Goal: Task Accomplishment & Management: Manage account settings

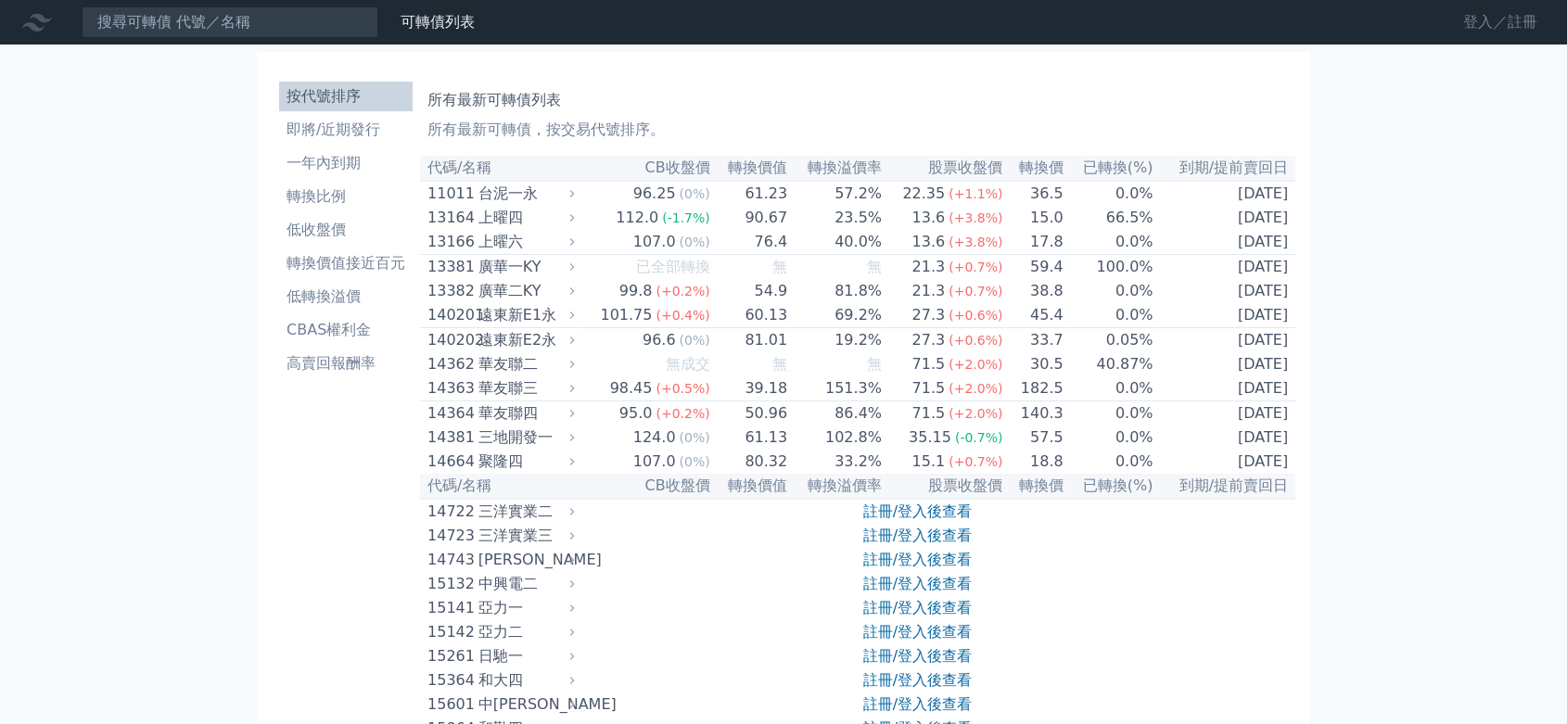
click at [1491, 24] on link "登入／註冊" at bounding box center [1500, 22] width 104 height 30
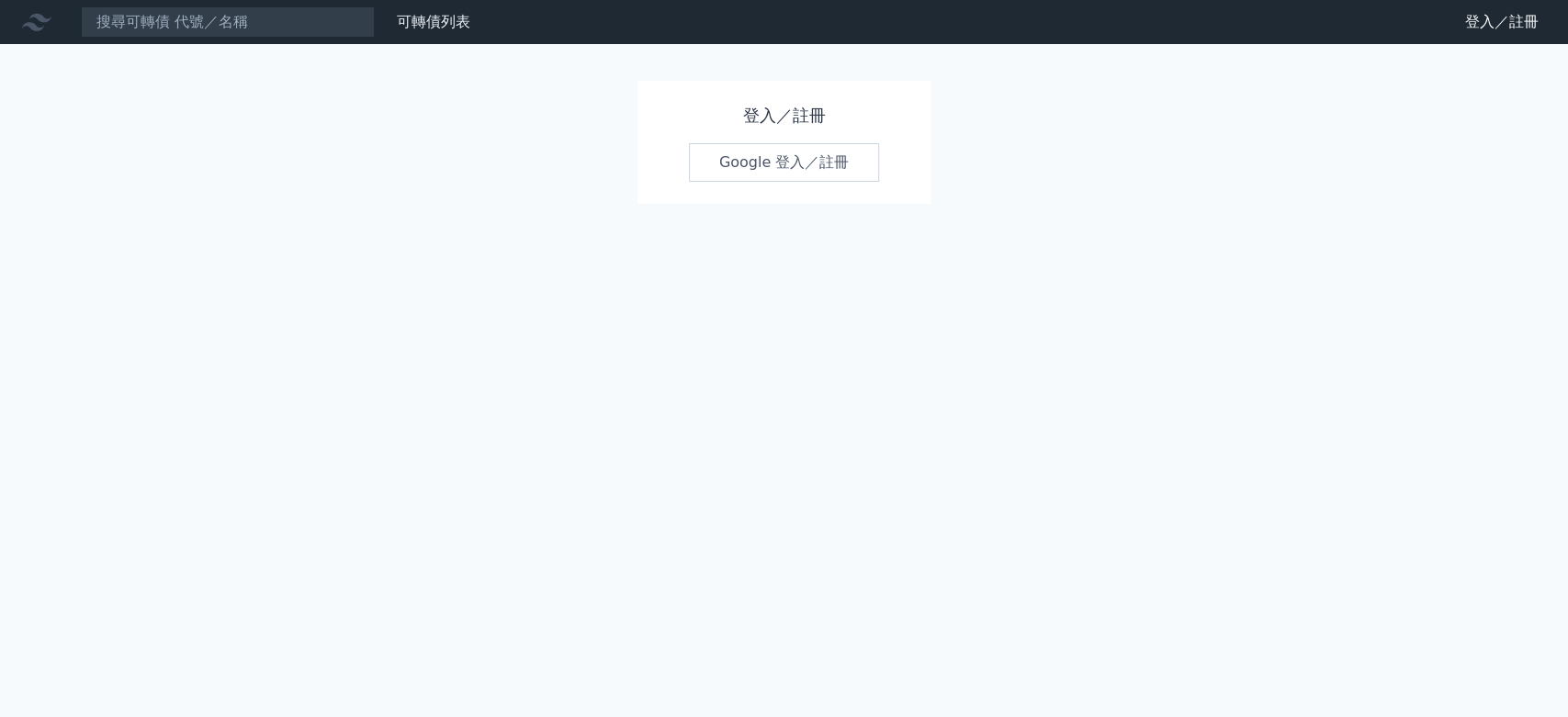
click at [831, 170] on link "Google 登入／註冊" at bounding box center [784, 162] width 191 height 39
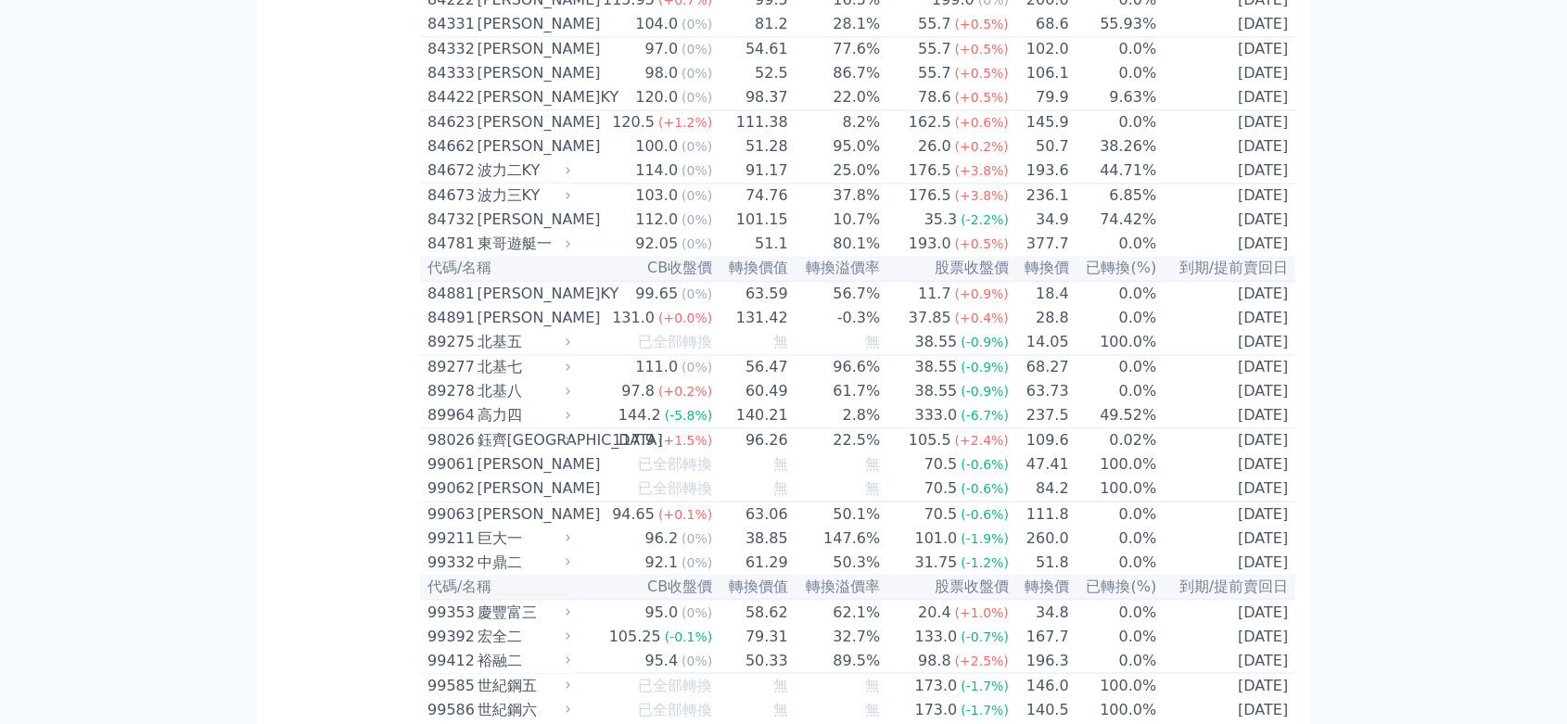
scroll to position [10051, 0]
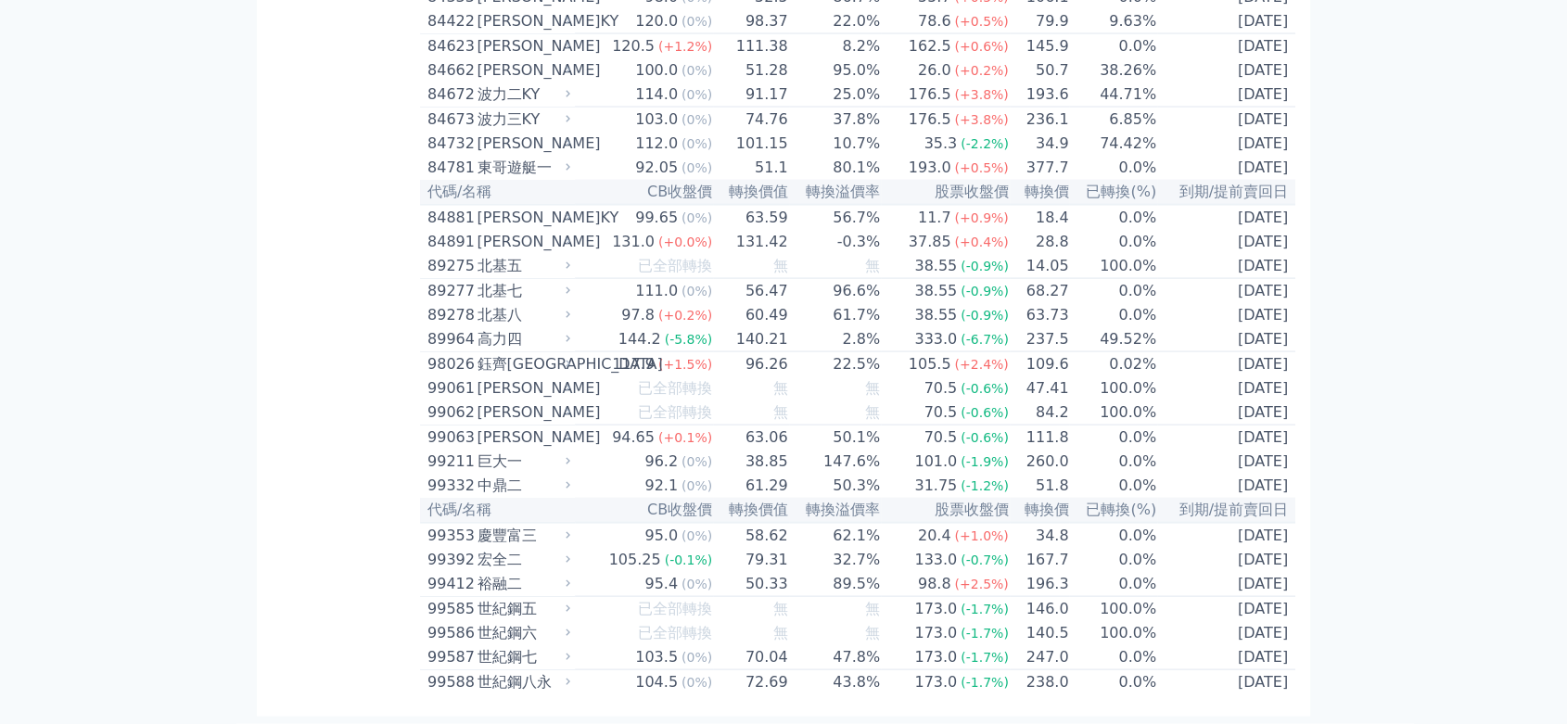
scroll to position [11547, 0]
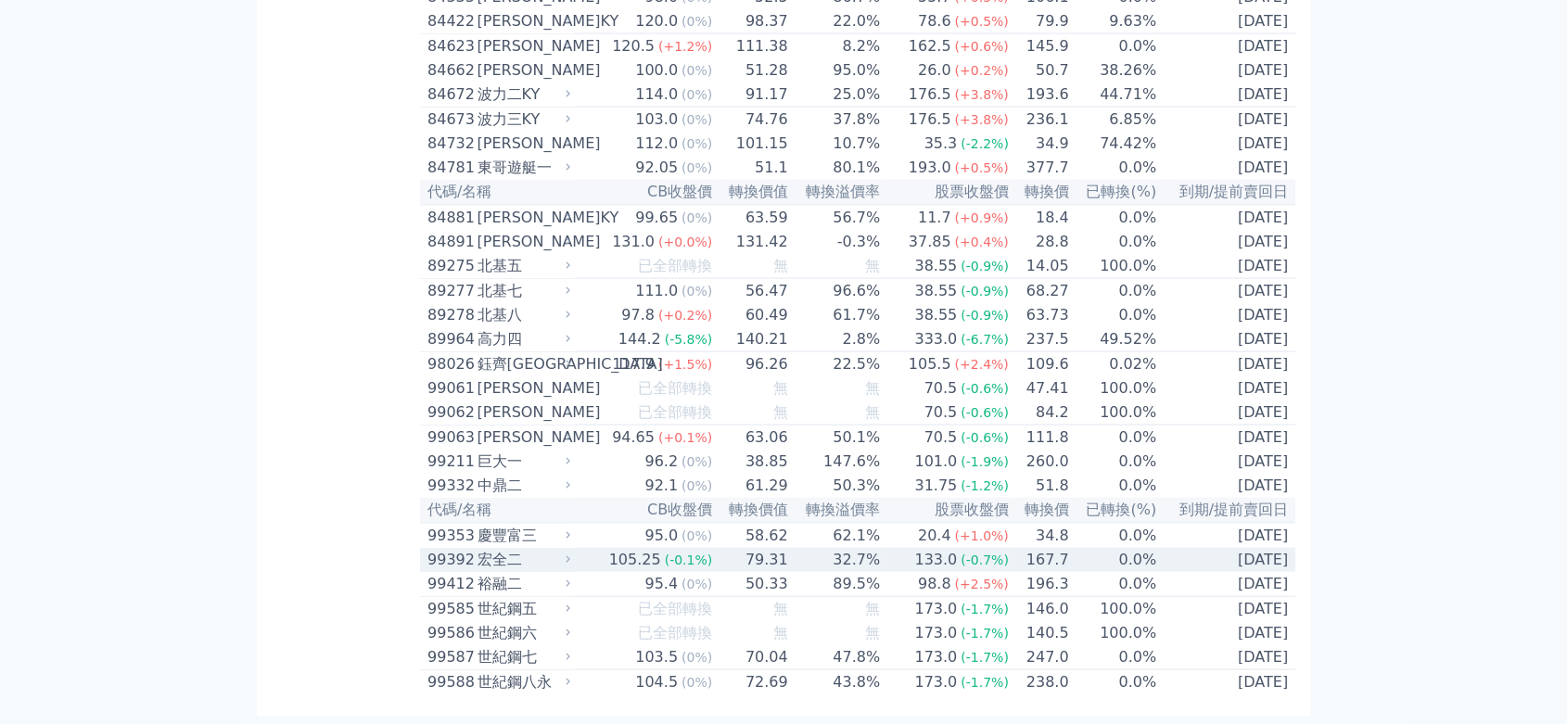
click at [666, 553] on span "(-0.1%)" at bounding box center [689, 560] width 48 height 15
